Goal: Check status: Check status

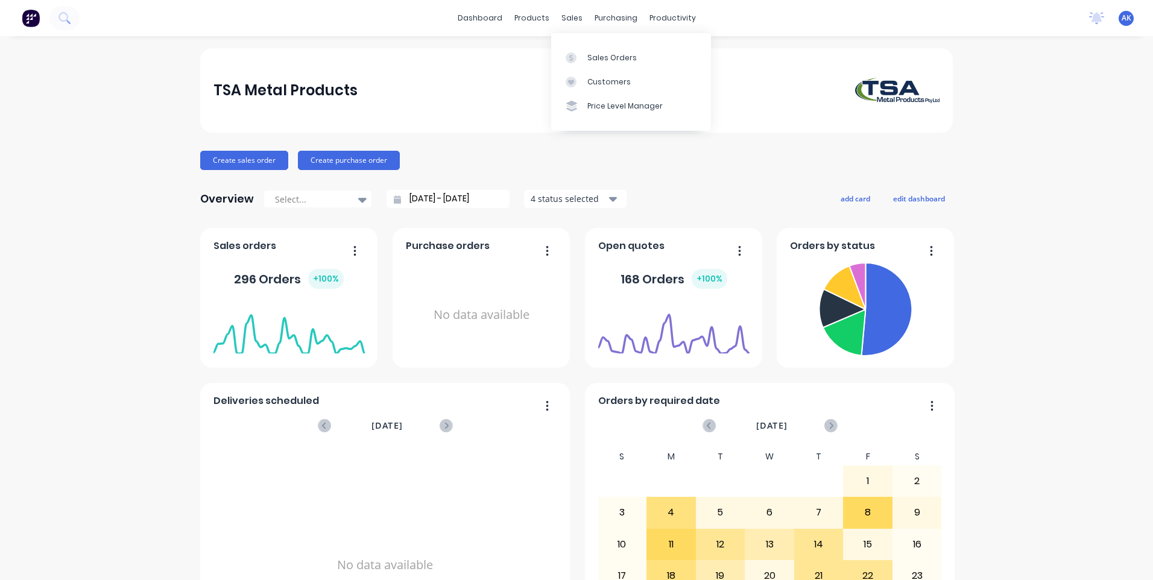
drag, startPoint x: 562, startPoint y: 16, endPoint x: 583, endPoint y: 34, distance: 27.8
click at [562, 16] on div "sales" at bounding box center [572, 18] width 33 height 18
click at [597, 54] on div "Sales Orders" at bounding box center [612, 57] width 49 height 11
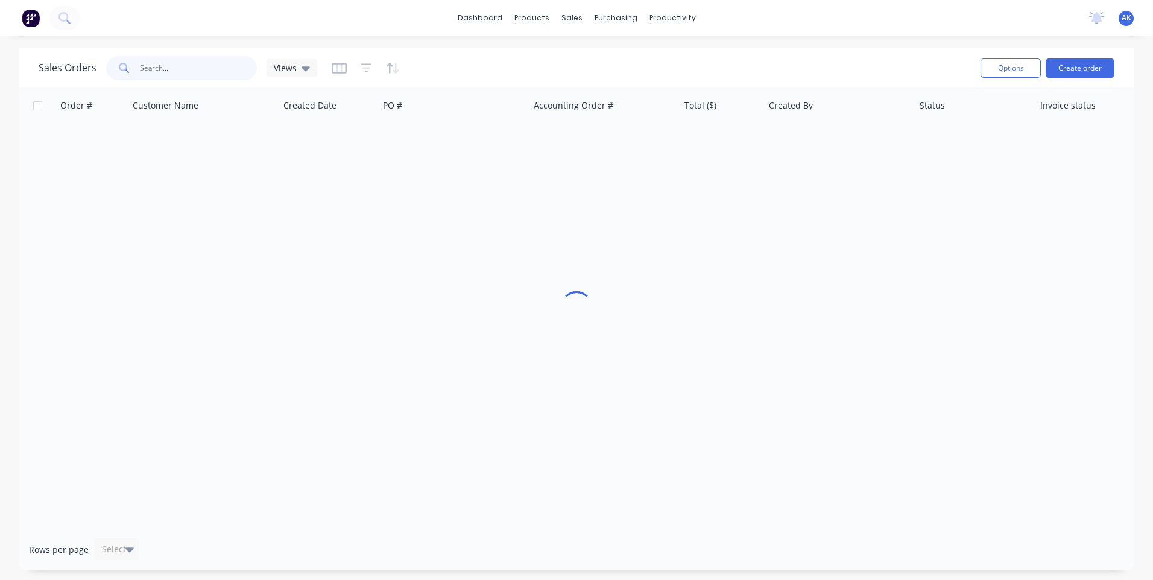
click at [207, 70] on input "text" at bounding box center [199, 68] width 118 height 24
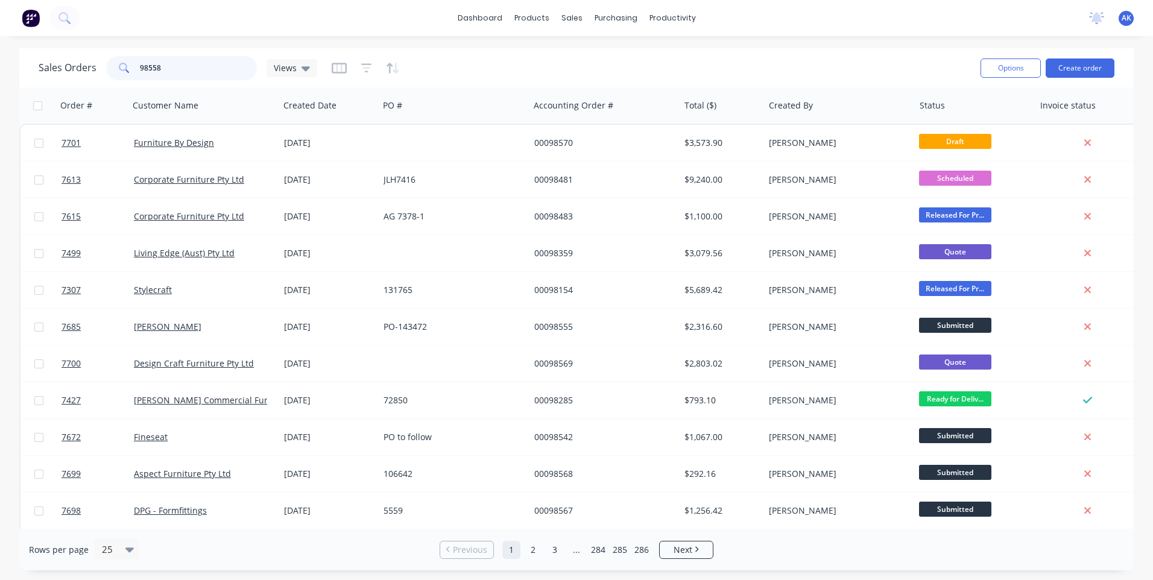
type input "98558"
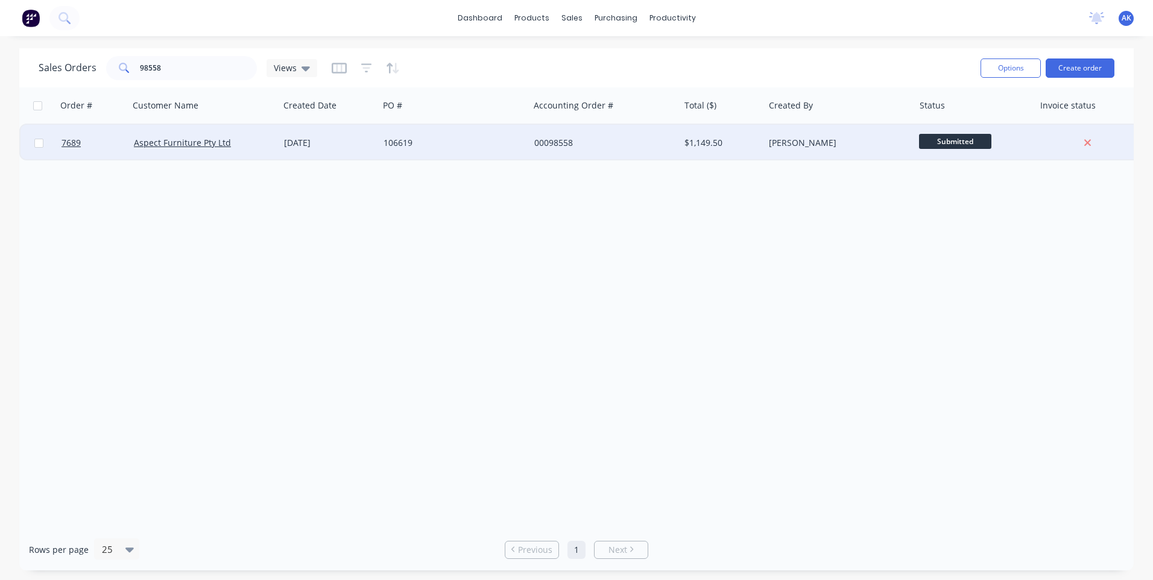
click at [308, 148] on div "[DATE]" at bounding box center [329, 143] width 90 height 12
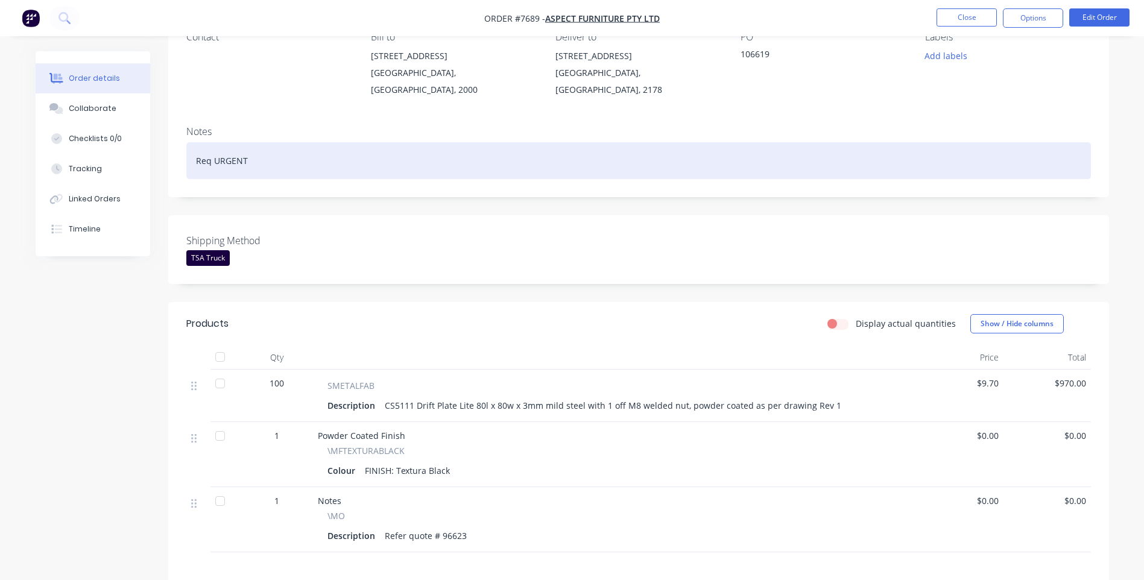
scroll to position [121, 0]
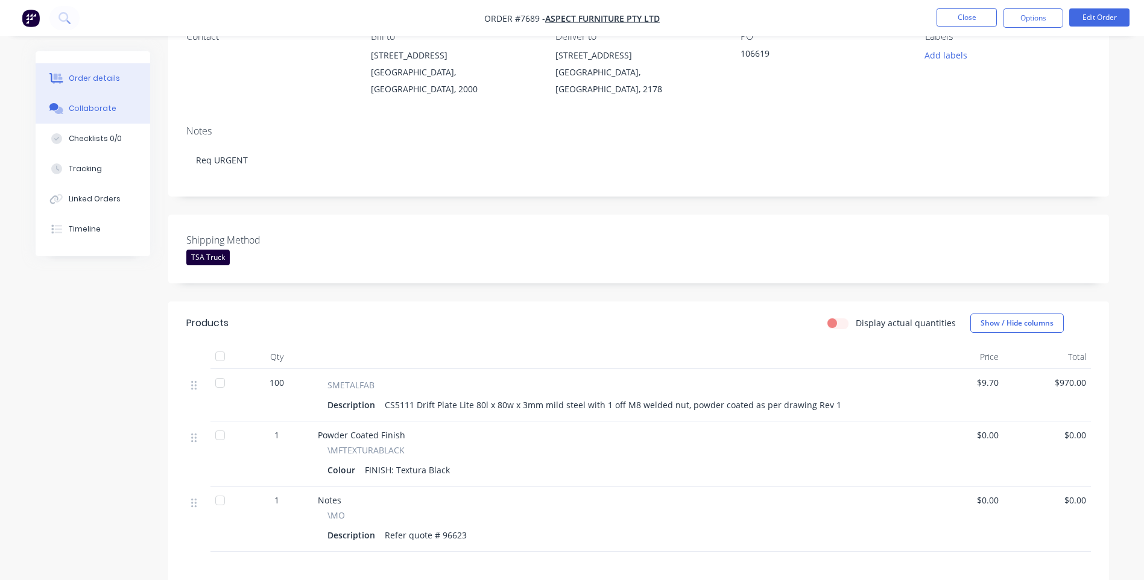
click at [84, 100] on button "Collaborate" at bounding box center [93, 108] width 115 height 30
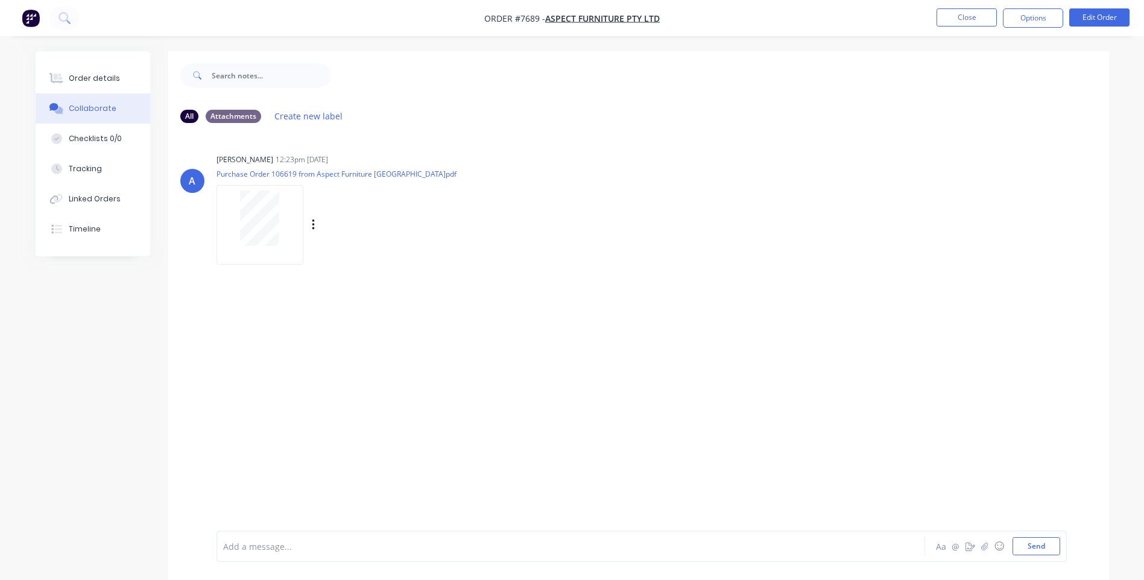
click at [285, 239] on div at bounding box center [260, 218] width 76 height 55
click at [104, 75] on div "Order details" at bounding box center [94, 78] width 51 height 11
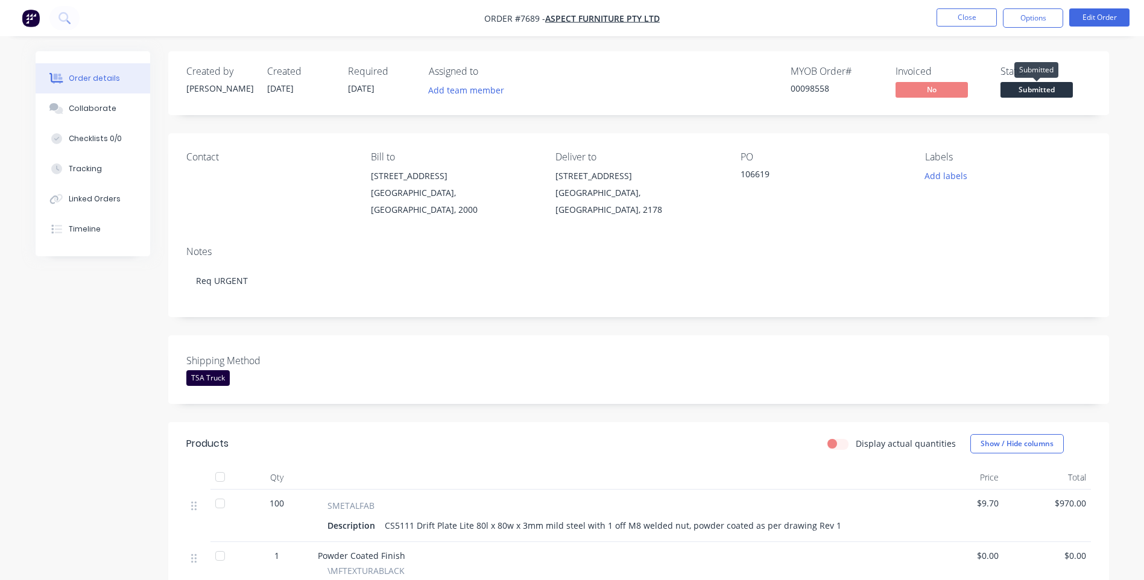
click at [1035, 87] on span "Submitted" at bounding box center [1037, 89] width 72 height 15
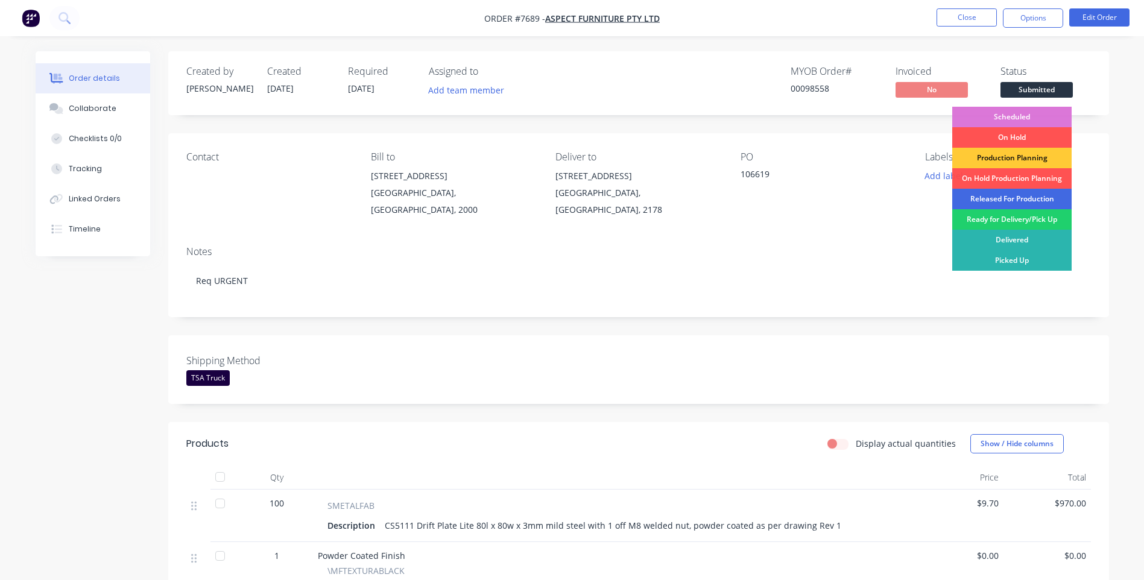
click at [994, 192] on div "Released For Production" at bounding box center [1011, 199] width 119 height 21
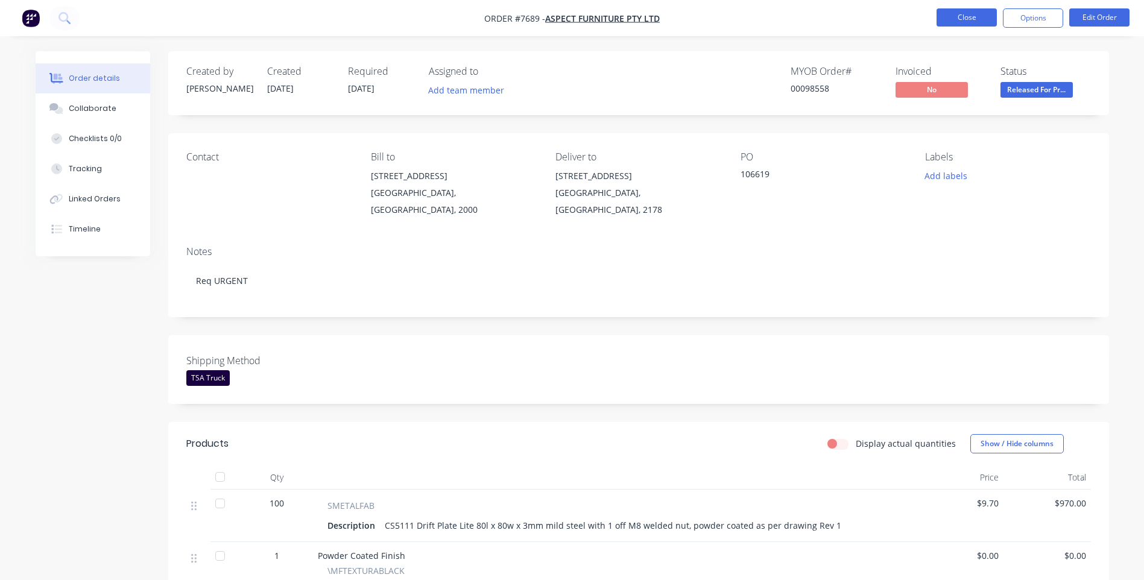
click at [987, 19] on button "Close" at bounding box center [967, 17] width 60 height 18
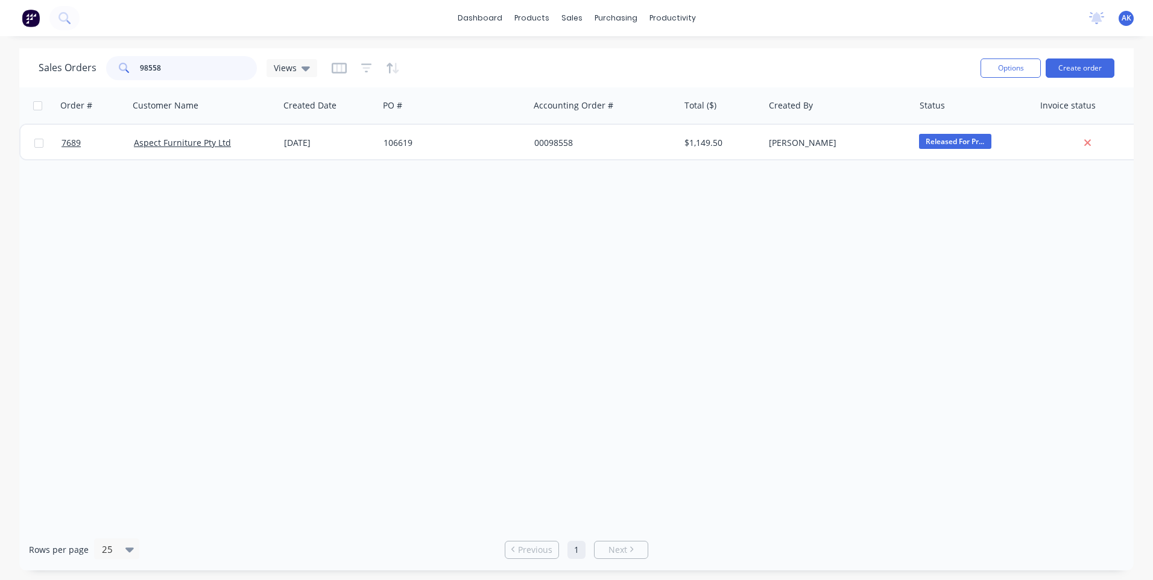
click at [155, 68] on input "98558" at bounding box center [199, 68] width 118 height 24
type input "98568"
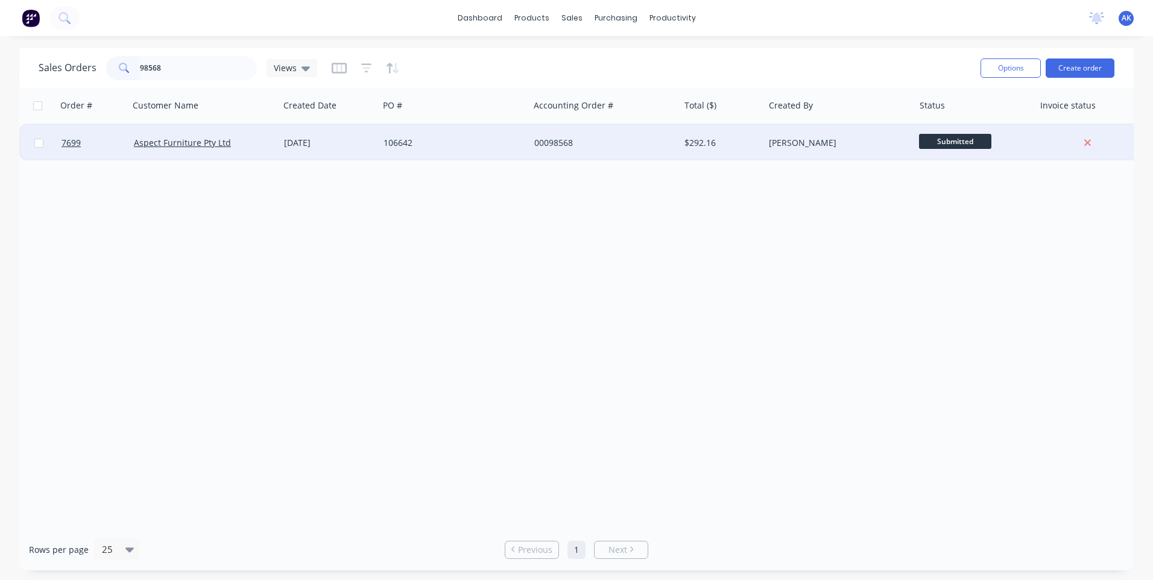
click at [341, 136] on div "[DATE]" at bounding box center [329, 143] width 100 height 36
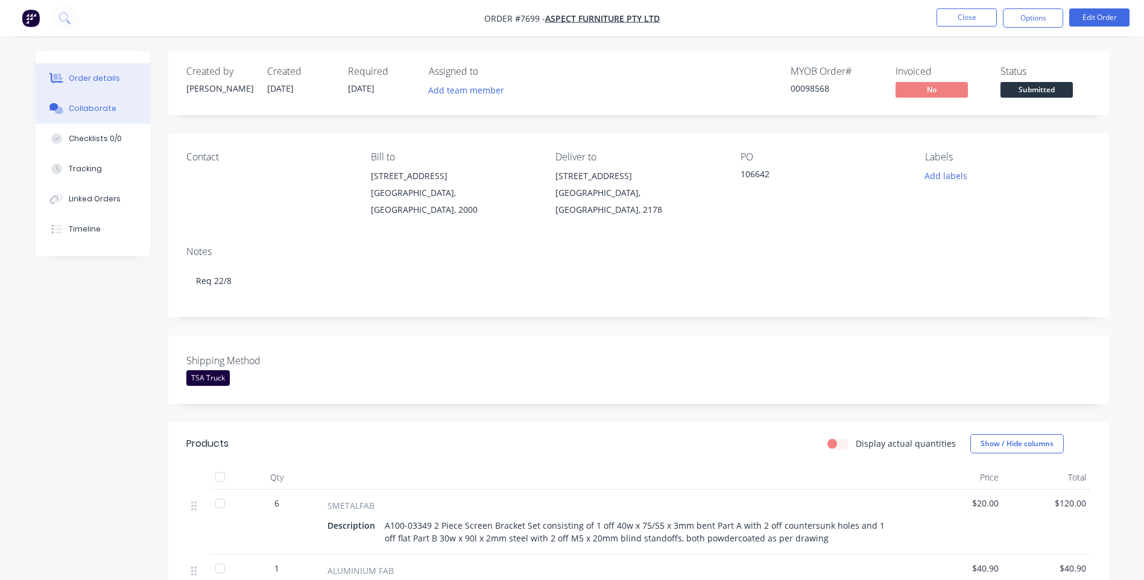
click at [114, 113] on button "Collaborate" at bounding box center [93, 108] width 115 height 30
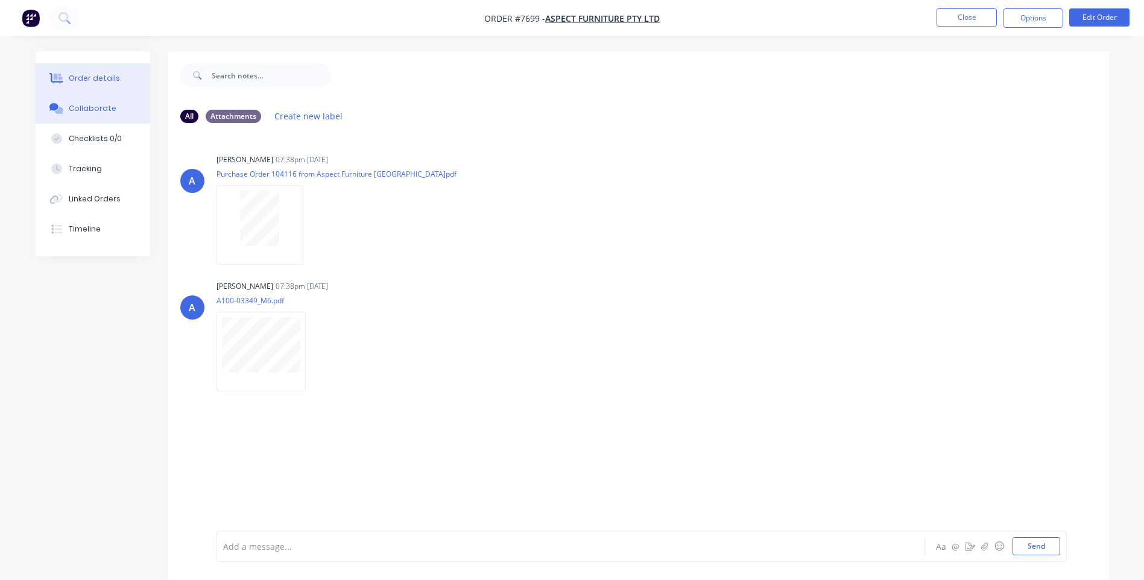
click at [86, 69] on button "Order details" at bounding box center [93, 78] width 115 height 30
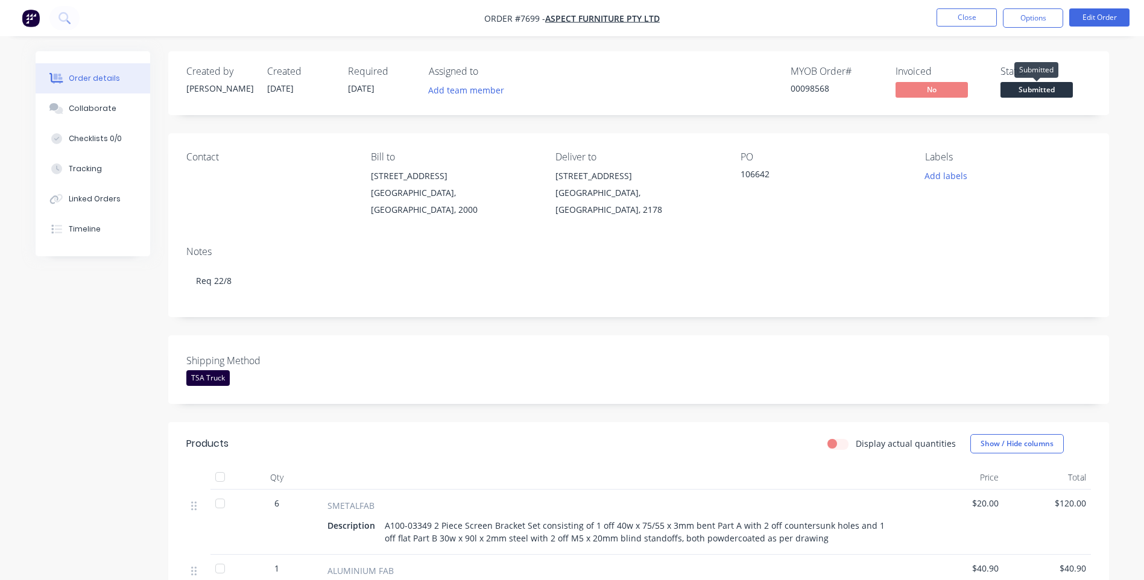
click at [1038, 90] on span "Submitted" at bounding box center [1037, 89] width 72 height 15
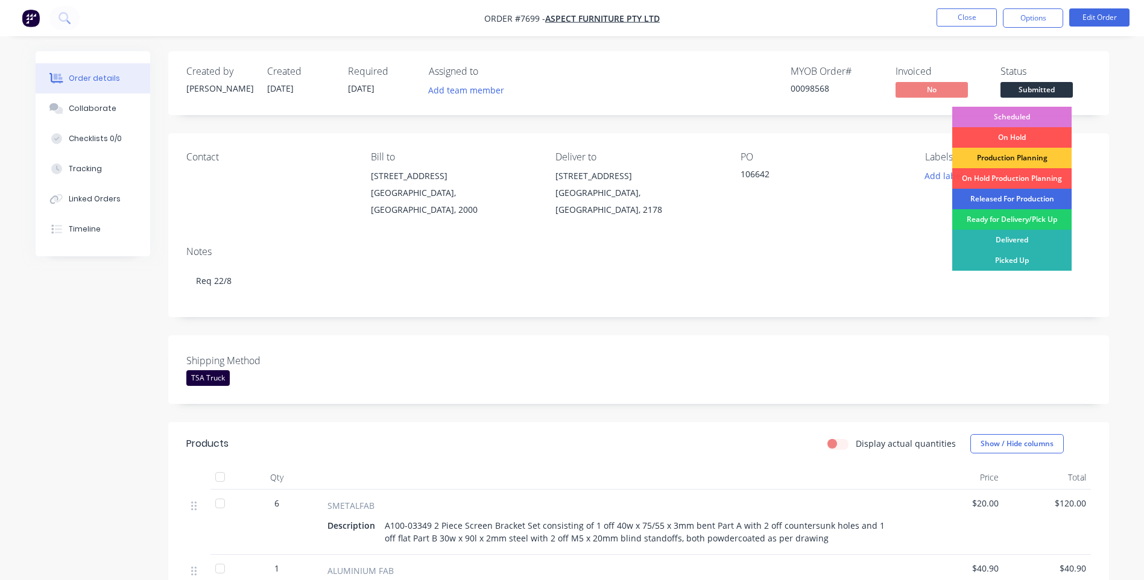
click at [1009, 197] on div "Released For Production" at bounding box center [1011, 199] width 119 height 21
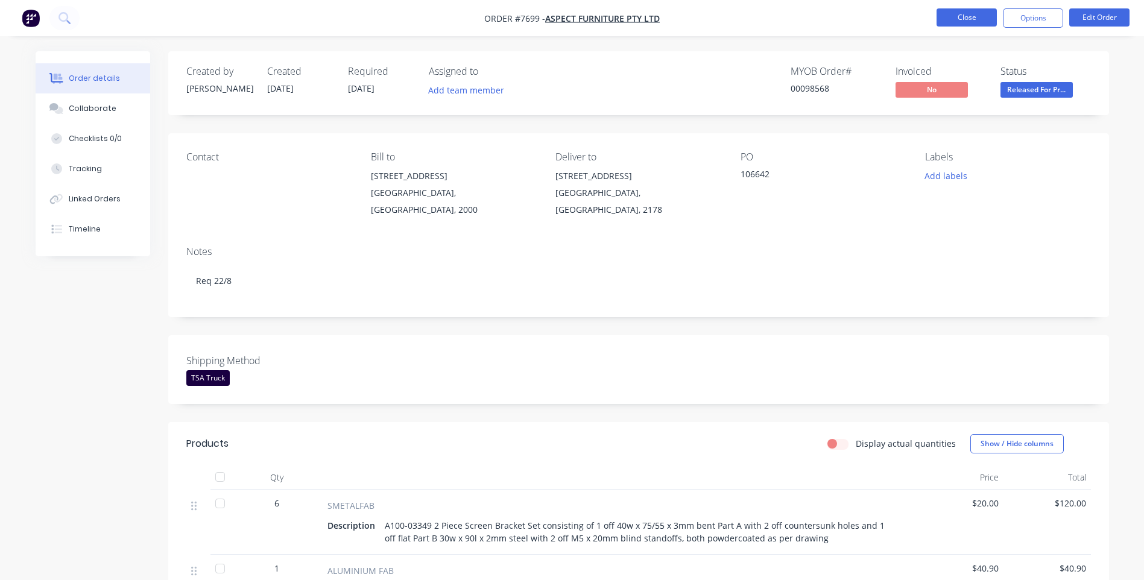
click at [976, 22] on button "Close" at bounding box center [967, 17] width 60 height 18
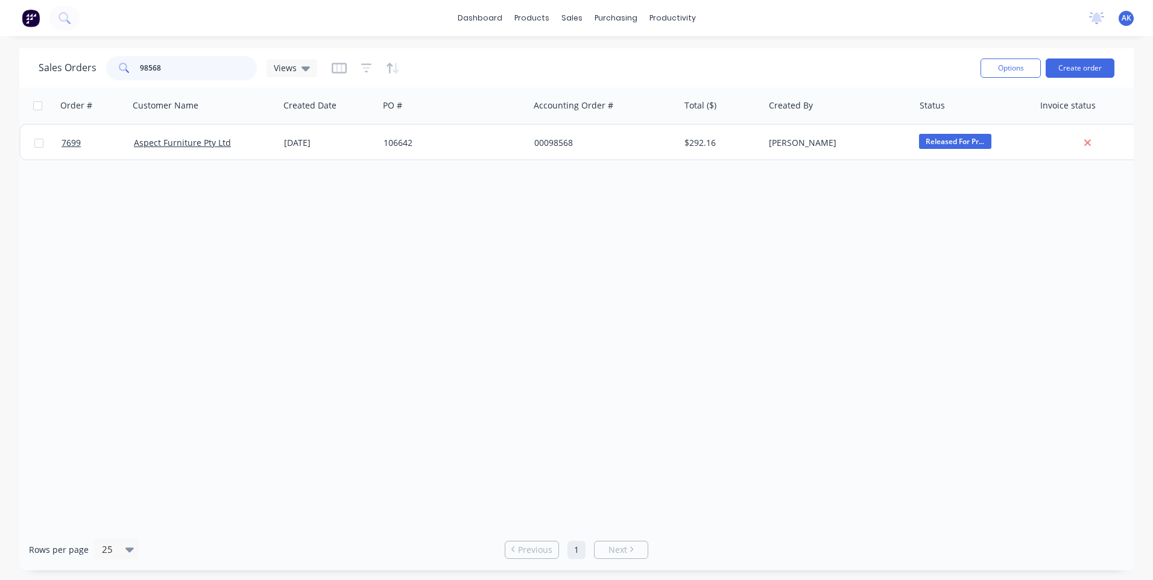
drag, startPoint x: 170, startPoint y: 68, endPoint x: 156, endPoint y: 66, distance: 13.9
click at [156, 66] on input "98568" at bounding box center [199, 68] width 118 height 24
type input "98565"
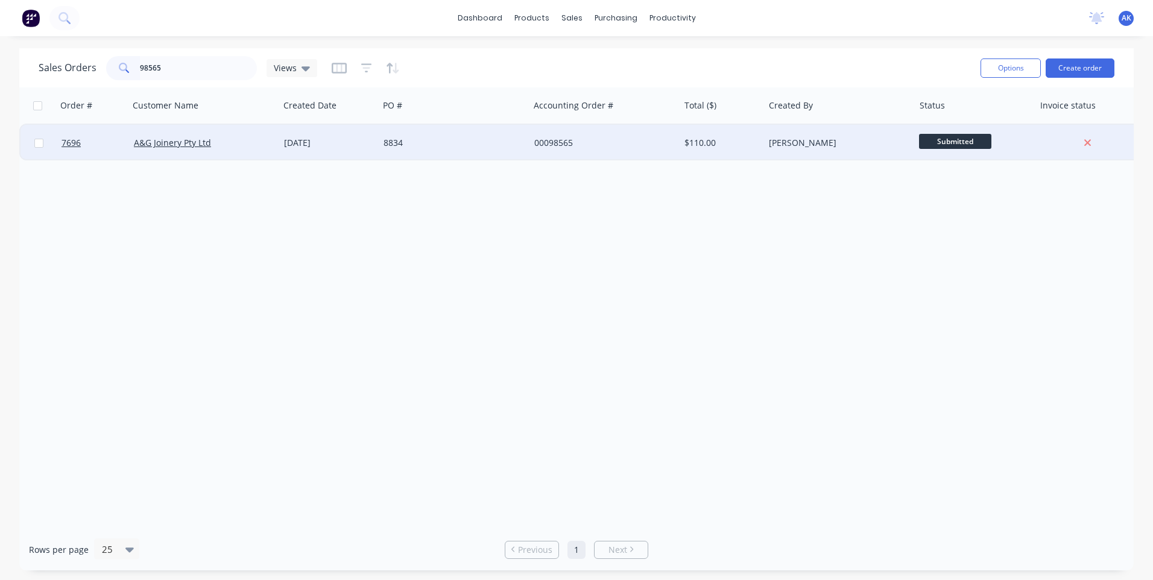
click at [303, 139] on div "[DATE]" at bounding box center [329, 143] width 90 height 12
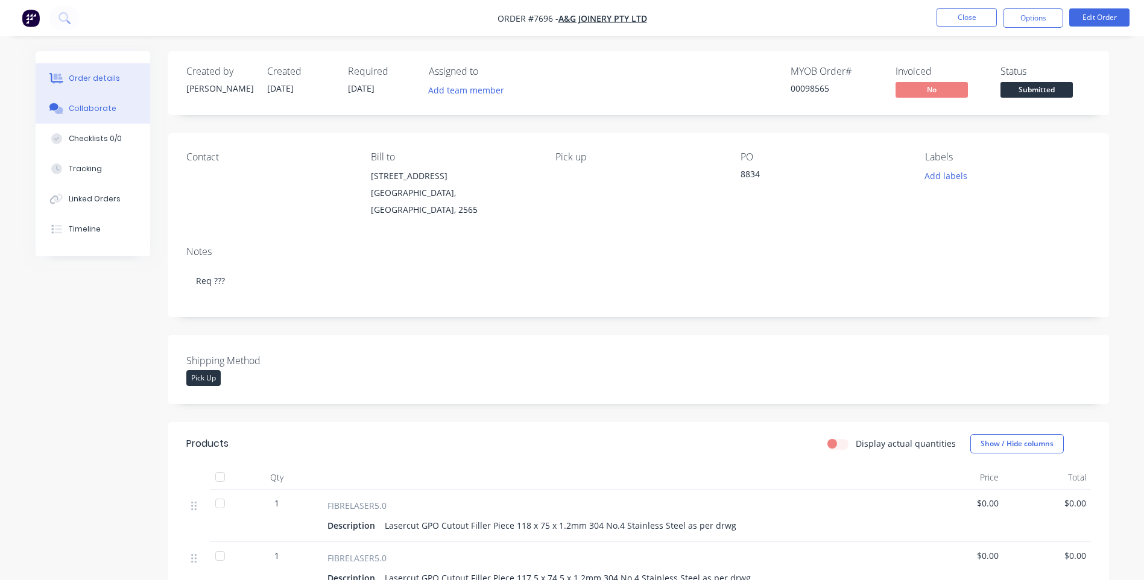
click at [106, 110] on div "Collaborate" at bounding box center [93, 108] width 48 height 11
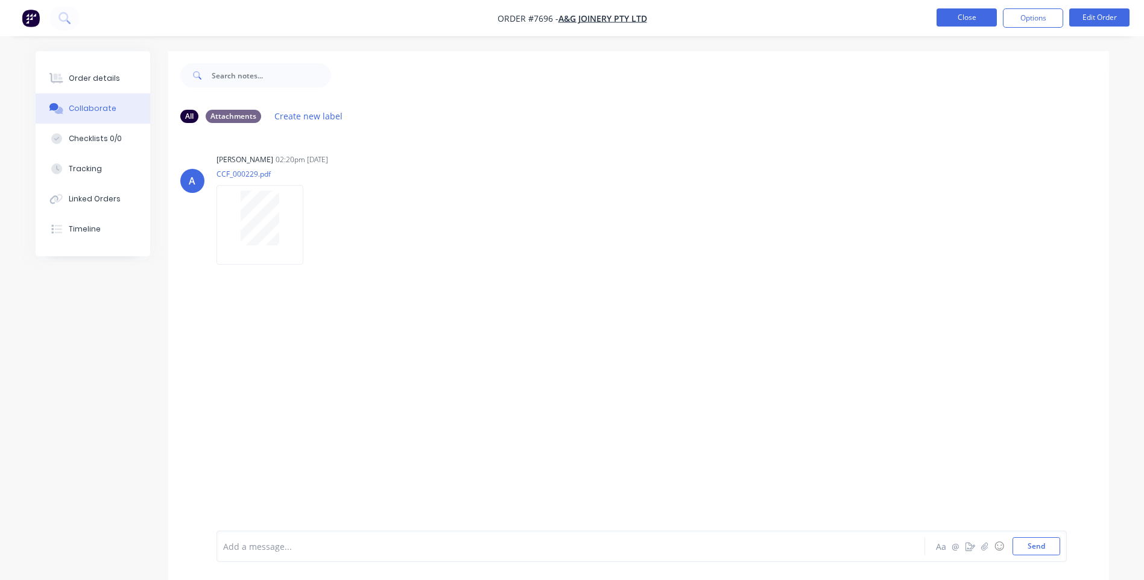
click at [975, 14] on button "Close" at bounding box center [967, 17] width 60 height 18
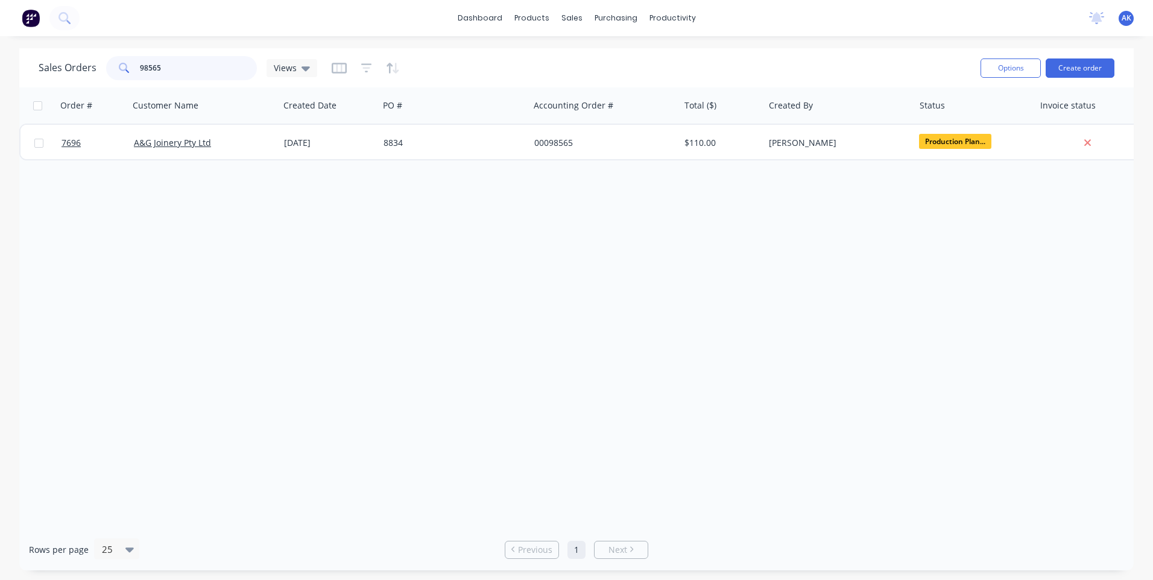
drag, startPoint x: 179, startPoint y: 63, endPoint x: 144, endPoint y: 71, distance: 35.7
click at [144, 71] on input "98565" at bounding box center [199, 68] width 118 height 24
type input "97870"
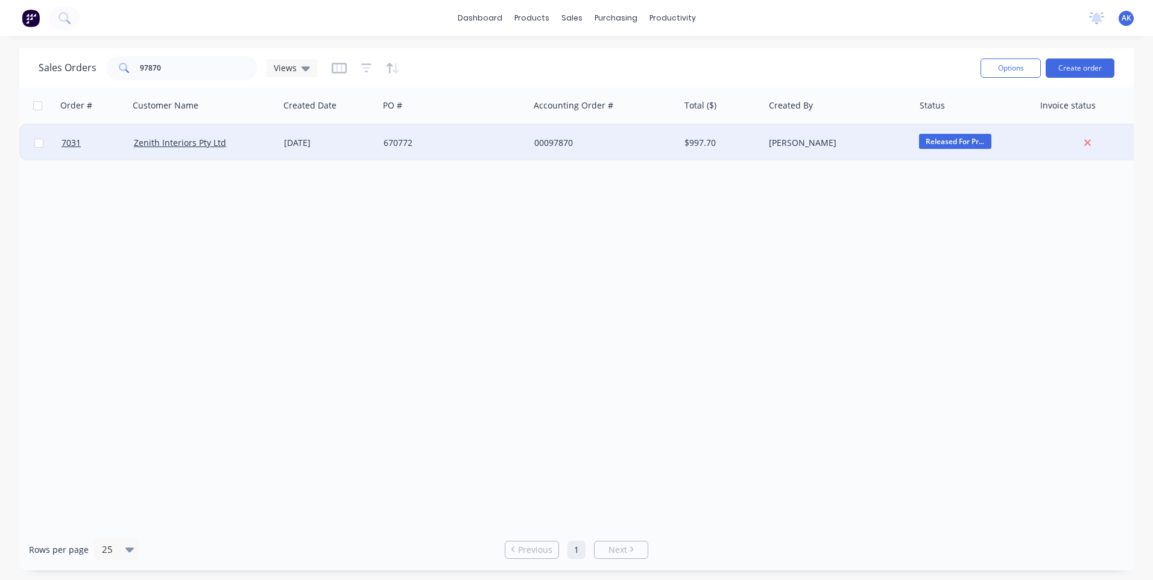
click at [326, 136] on div "[DATE]" at bounding box center [329, 143] width 100 height 36
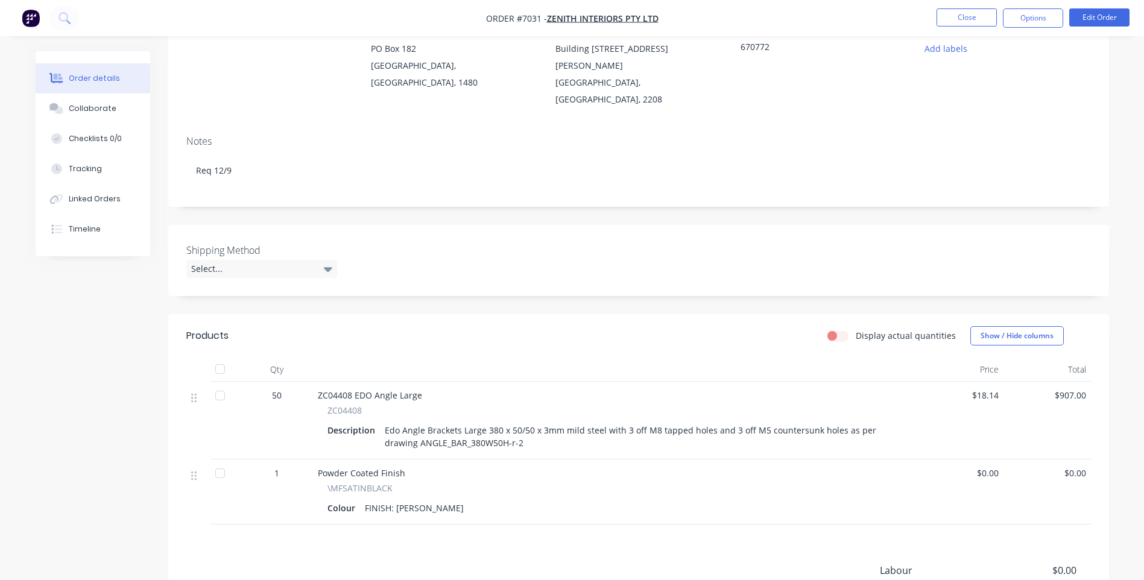
scroll to position [231, 0]
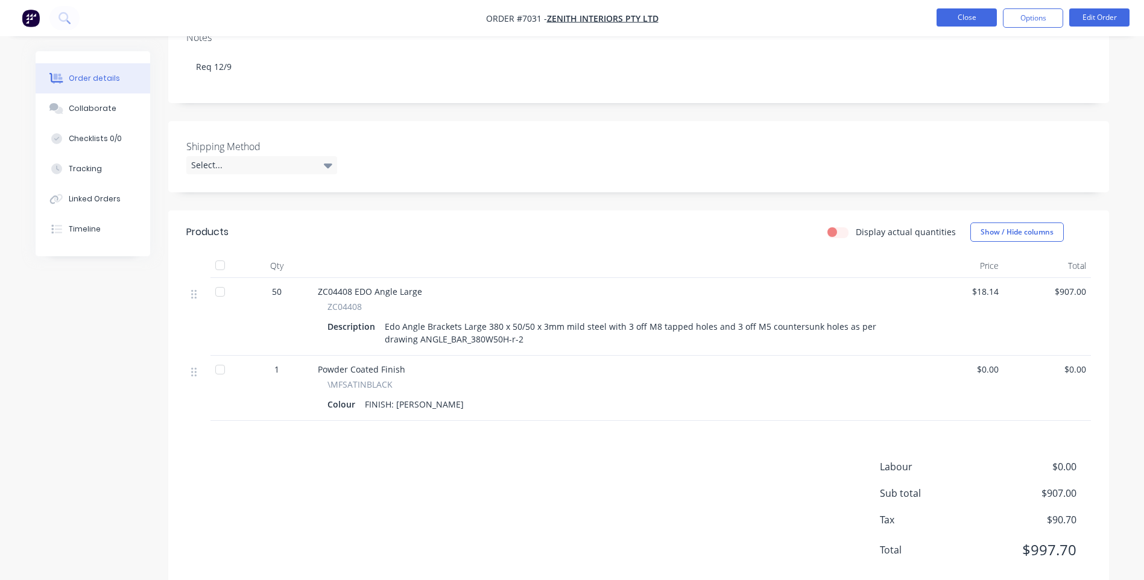
click at [960, 21] on button "Close" at bounding box center [967, 17] width 60 height 18
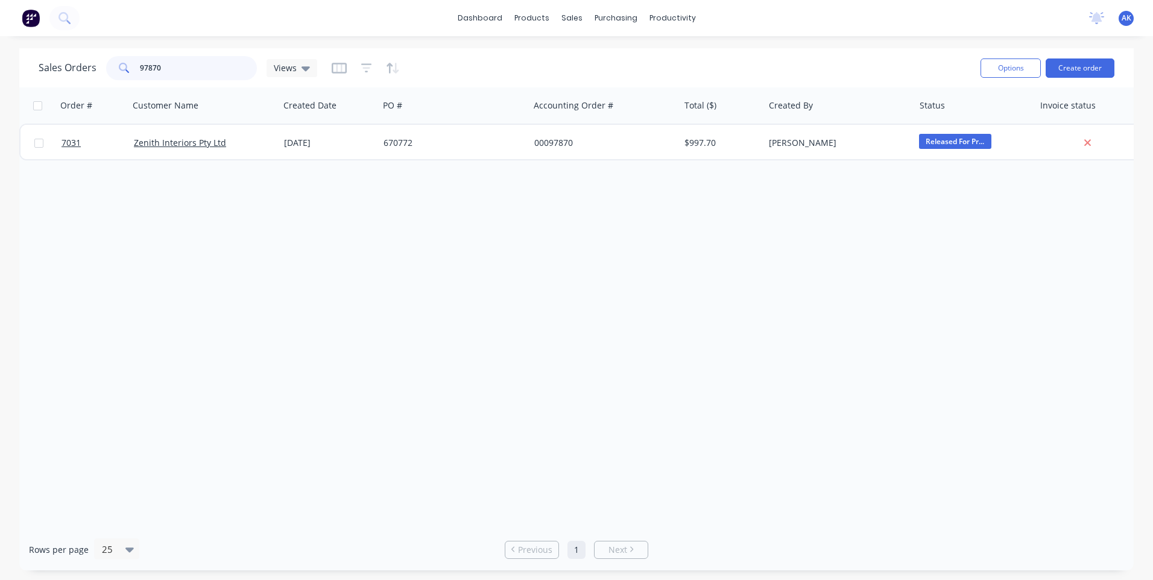
drag, startPoint x: 160, startPoint y: 68, endPoint x: 148, endPoint y: 66, distance: 12.2
click at [148, 66] on input "97870" at bounding box center [199, 68] width 118 height 24
type input "97570"
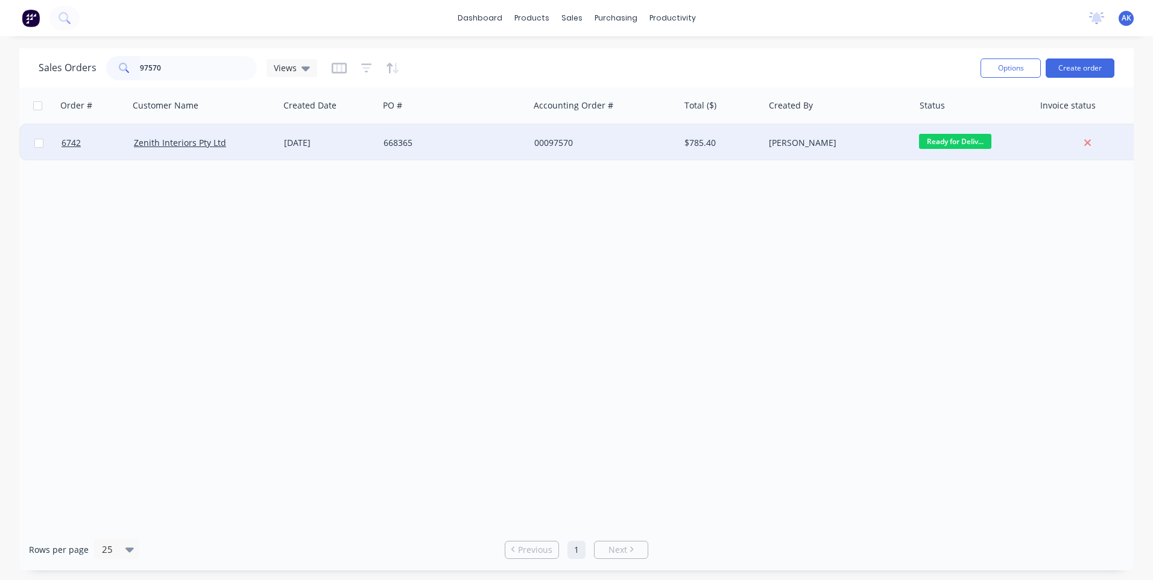
click at [337, 138] on div "[DATE]" at bounding box center [329, 143] width 90 height 12
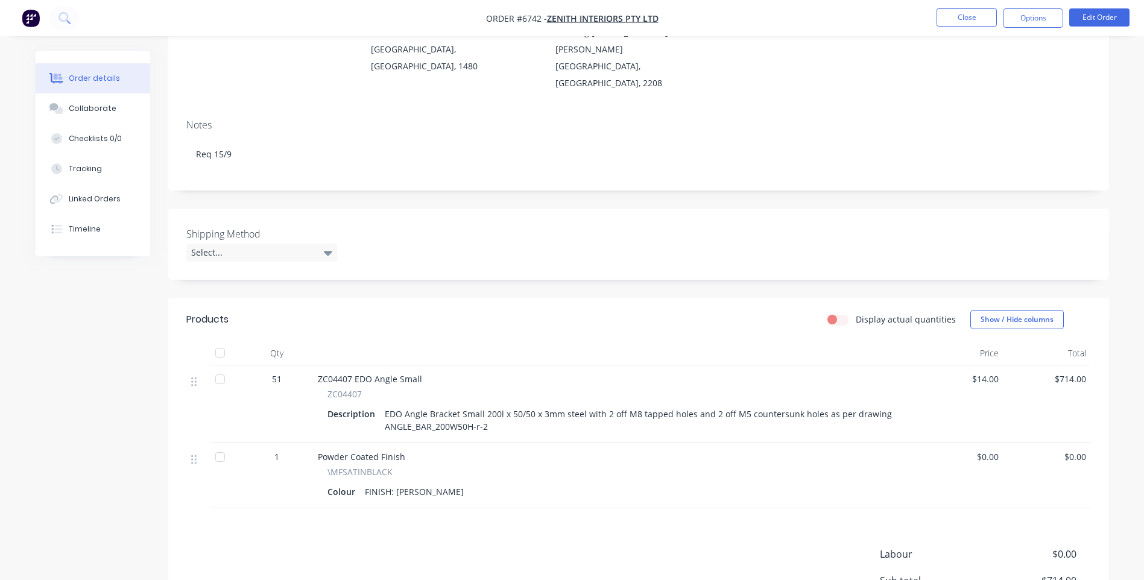
scroll to position [231, 0]
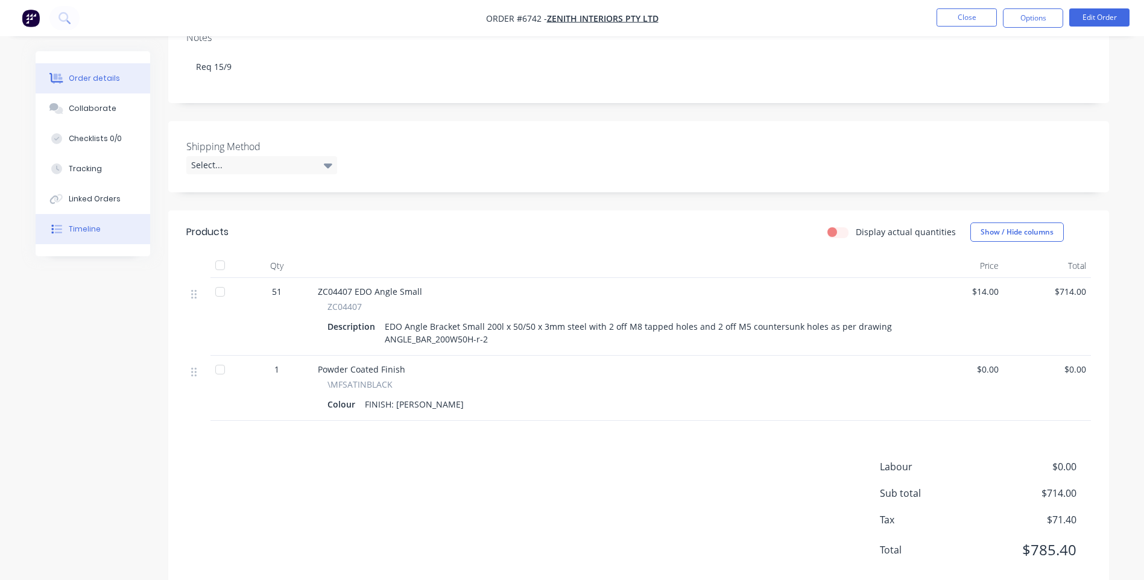
click at [87, 234] on div "Timeline" at bounding box center [85, 229] width 32 height 11
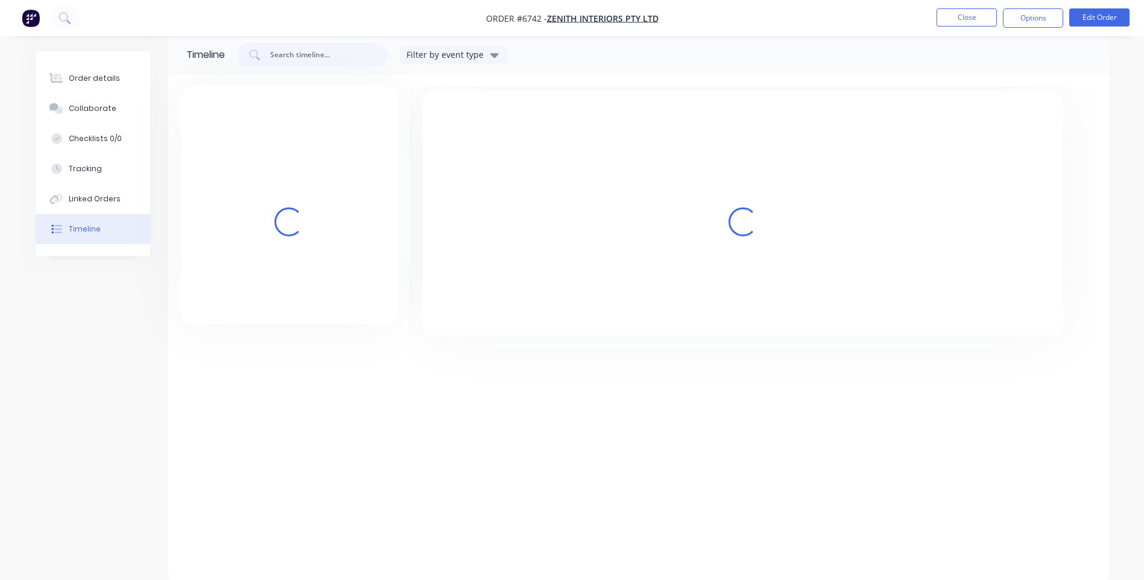
scroll to position [92, 0]
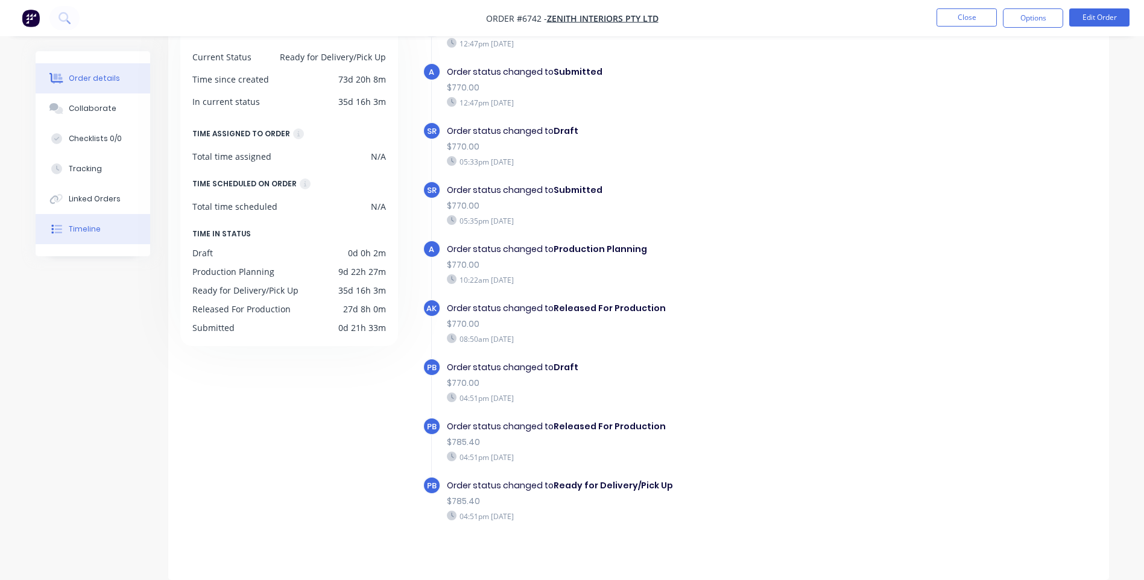
click at [109, 77] on div "Order details" at bounding box center [94, 78] width 51 height 11
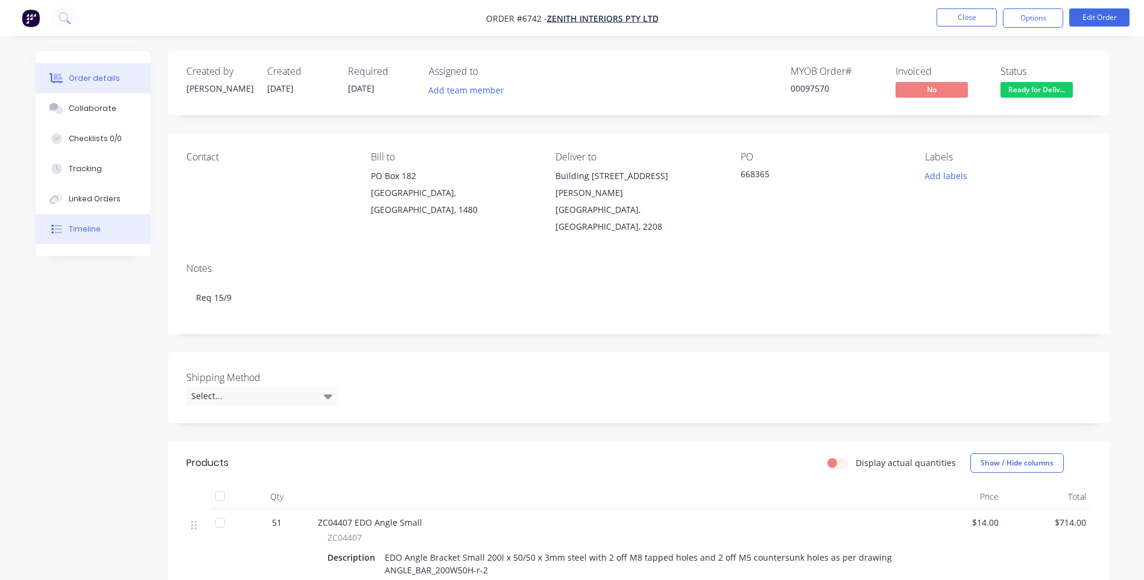
click at [73, 228] on div "Timeline" at bounding box center [85, 229] width 32 height 11
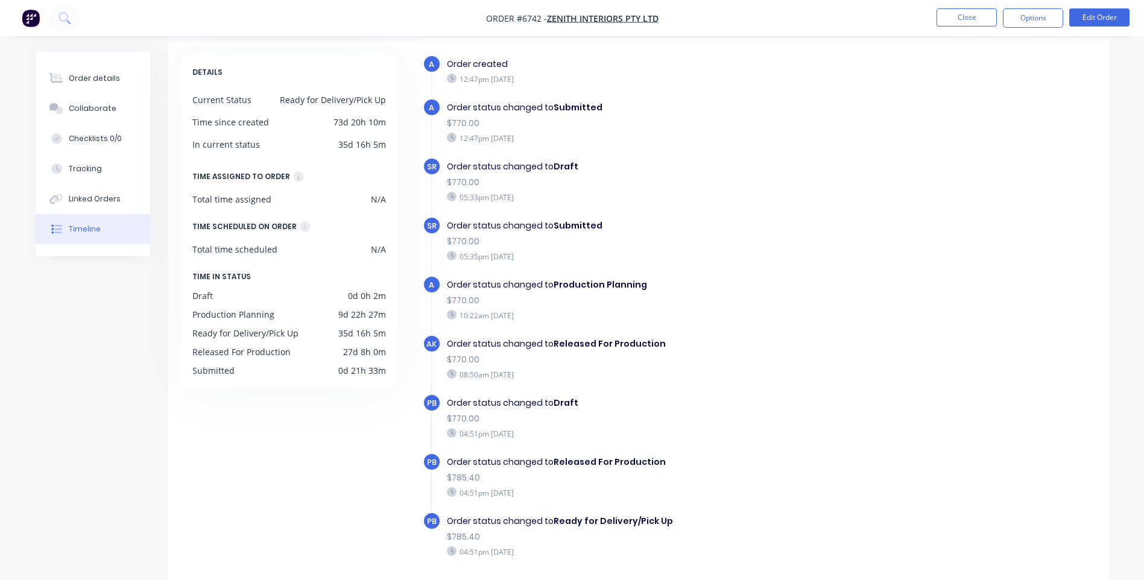
scroll to position [92, 0]
